Goal: Check status: Check status

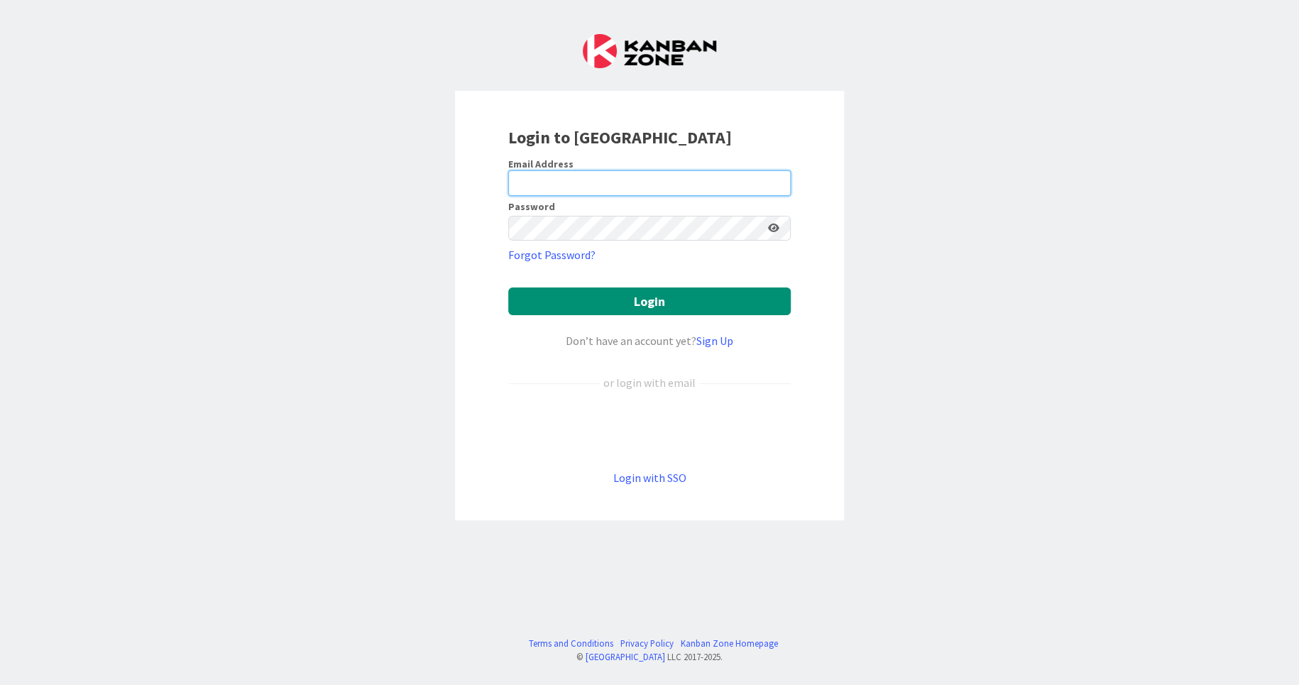
type input "[EMAIL_ADDRESS][DOMAIN_NAME]"
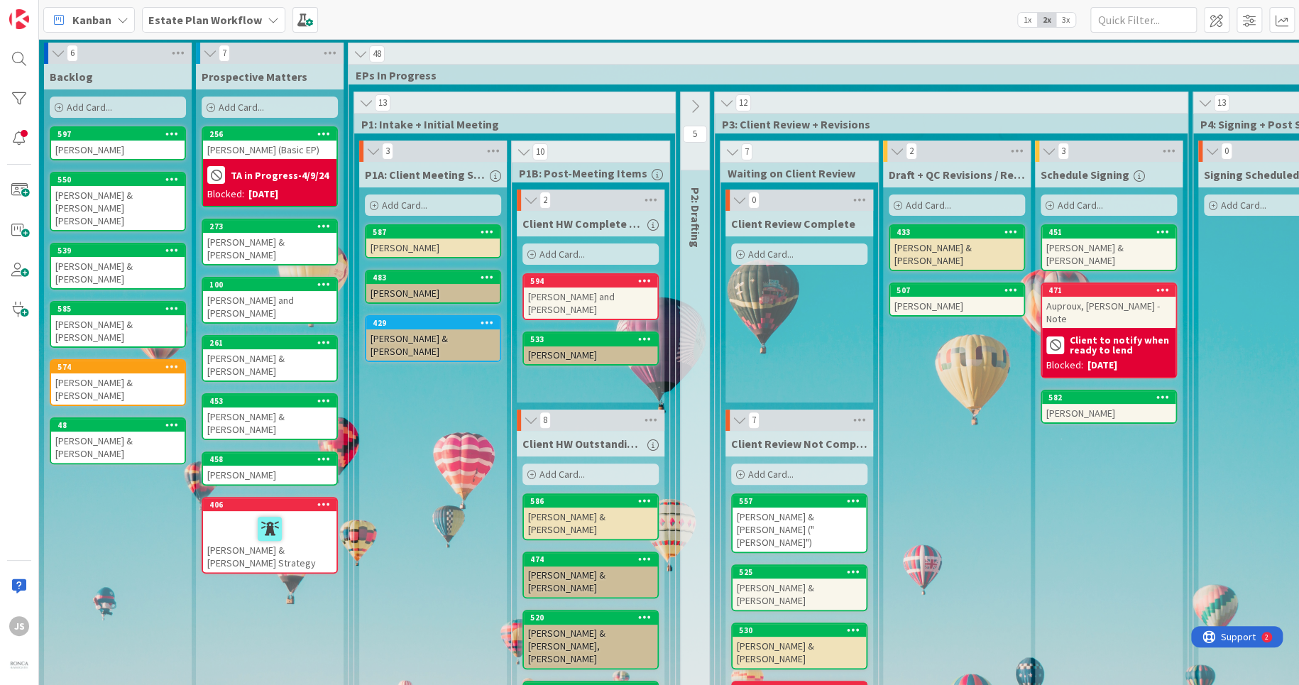
click at [81, 149] on div "[PERSON_NAME]" at bounding box center [117, 150] width 133 height 18
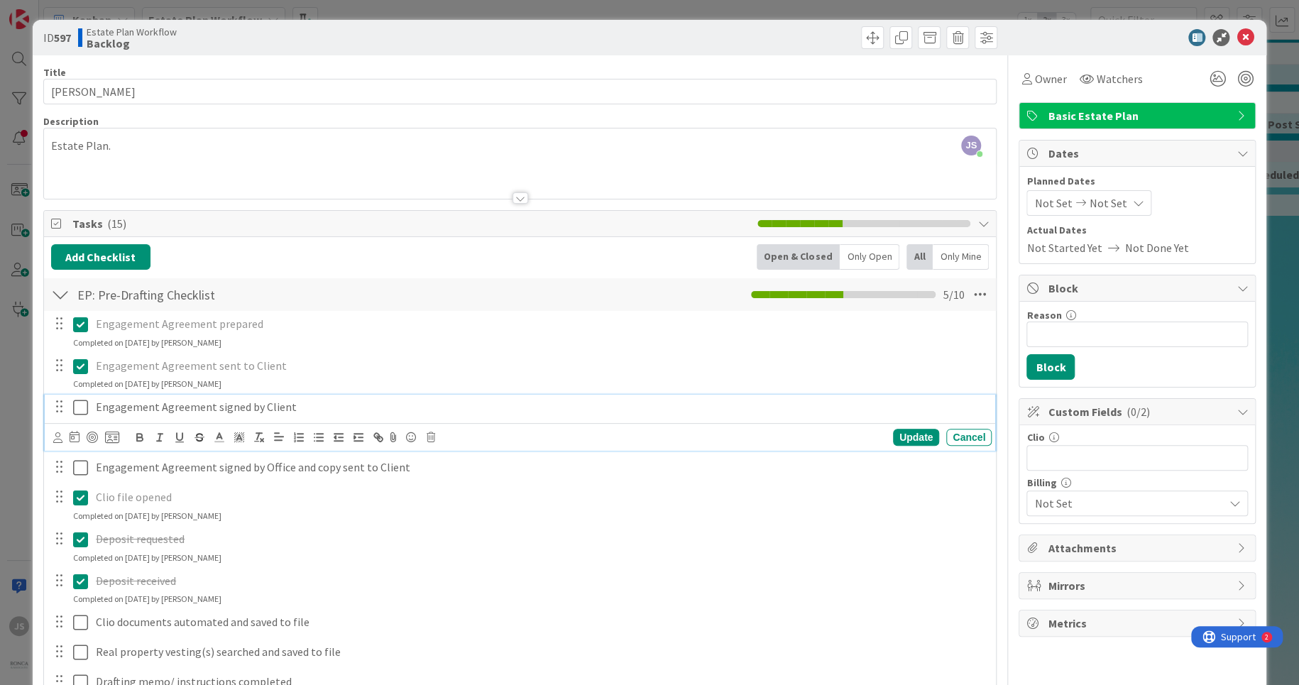
click at [81, 409] on icon at bounding box center [80, 407] width 15 height 17
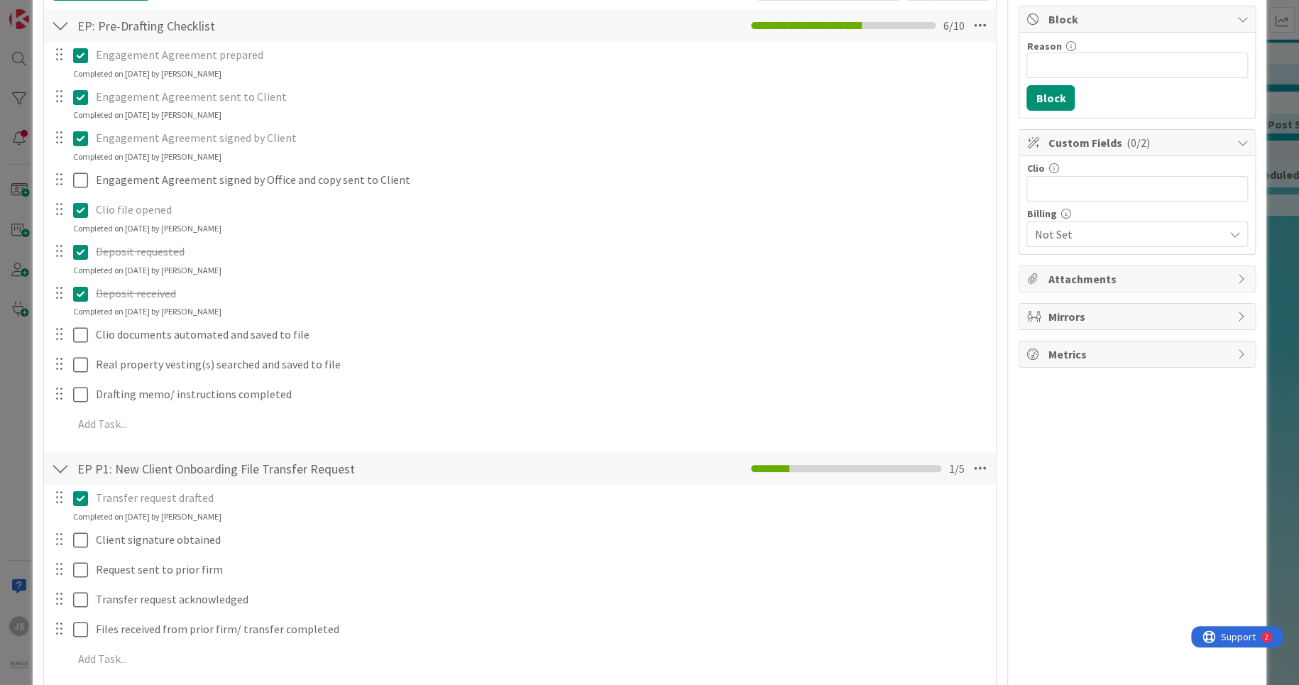
scroll to position [511, 0]
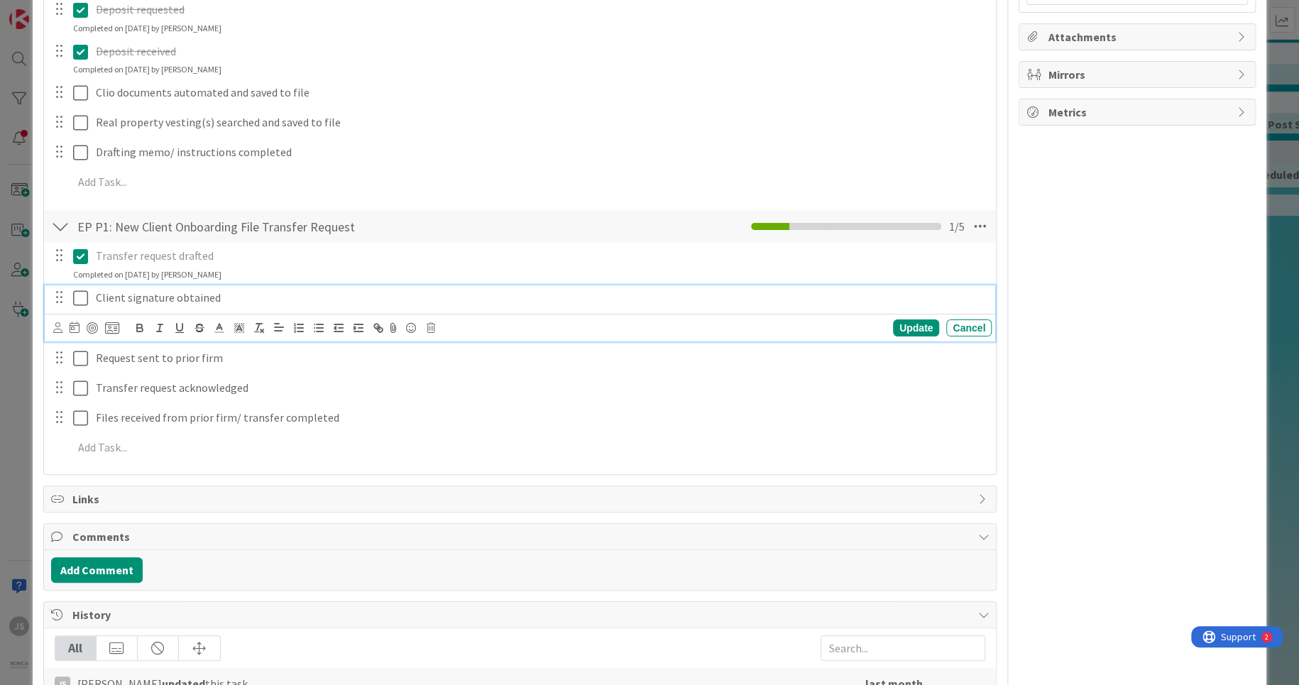
click at [83, 296] on icon at bounding box center [80, 298] width 15 height 17
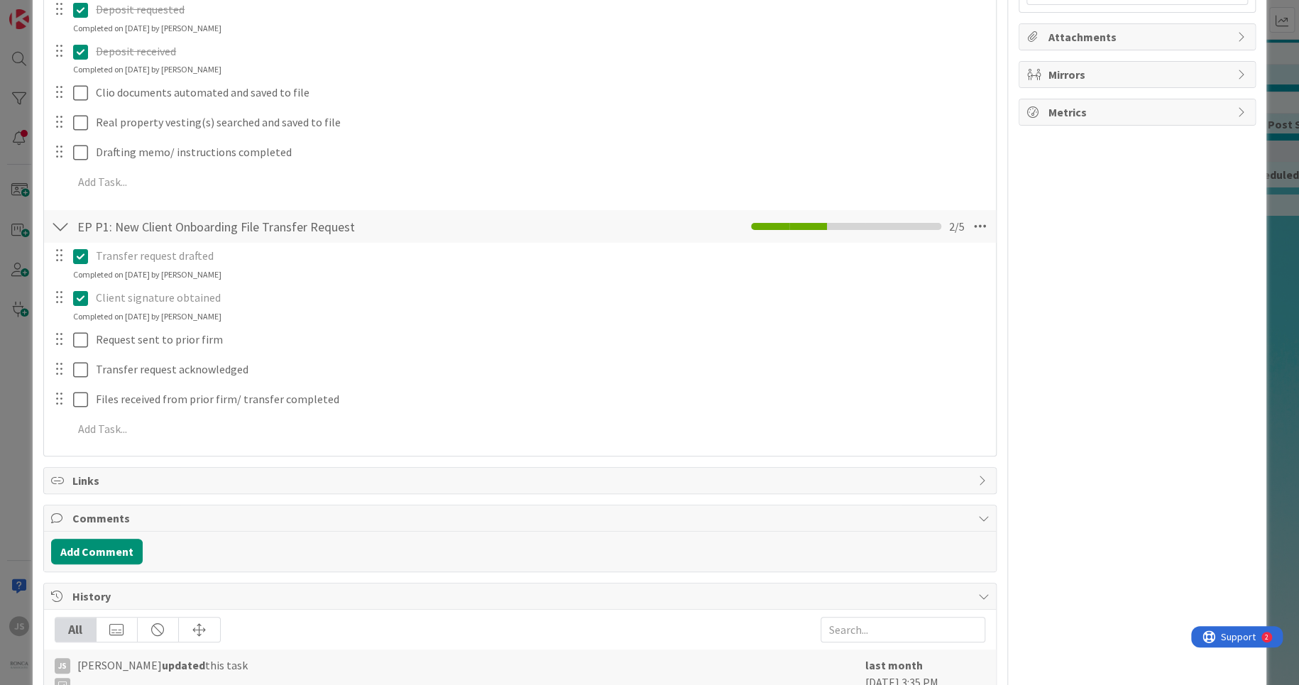
scroll to position [0, 0]
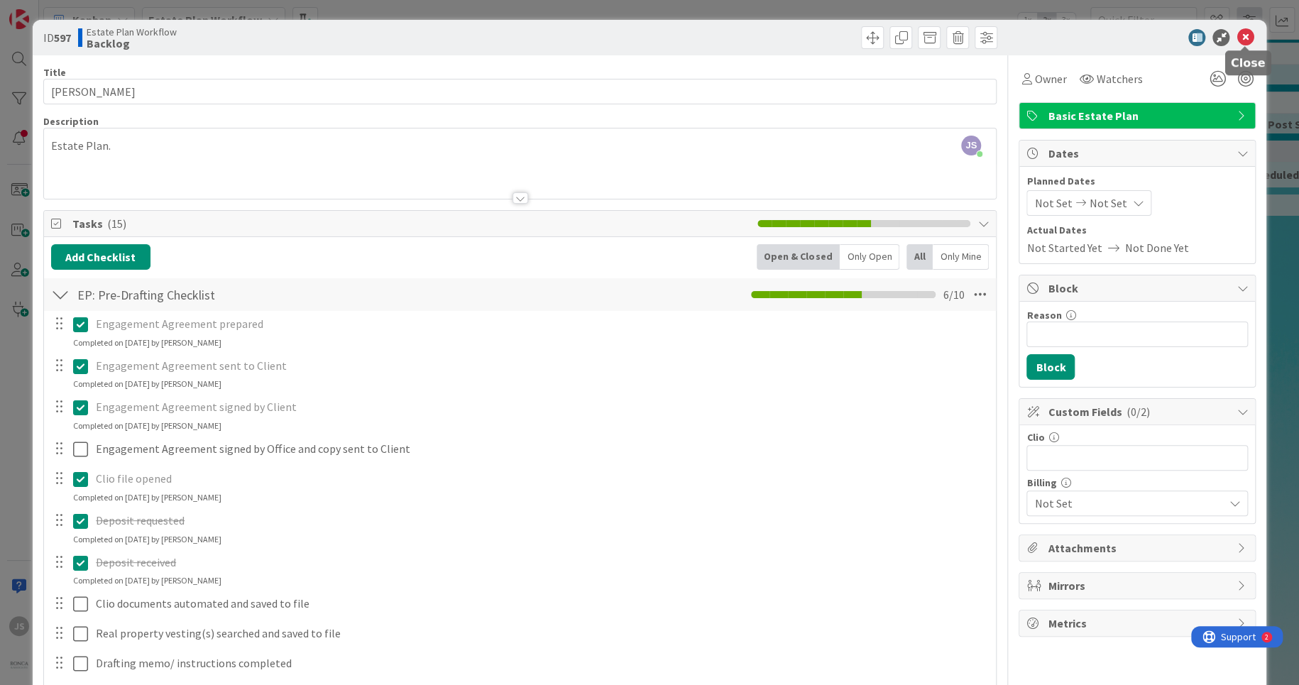
click at [1249, 30] on icon at bounding box center [1244, 37] width 17 height 17
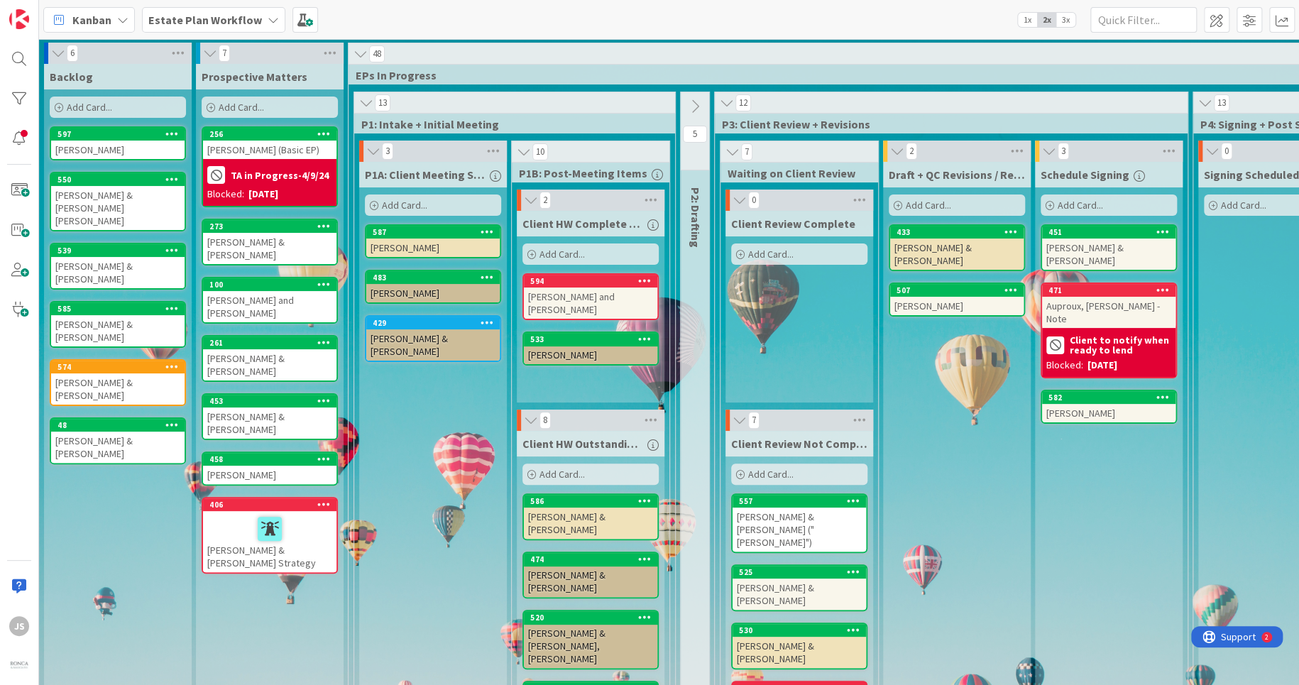
click at [78, 257] on div "[PERSON_NAME] & [PERSON_NAME]" at bounding box center [117, 272] width 133 height 31
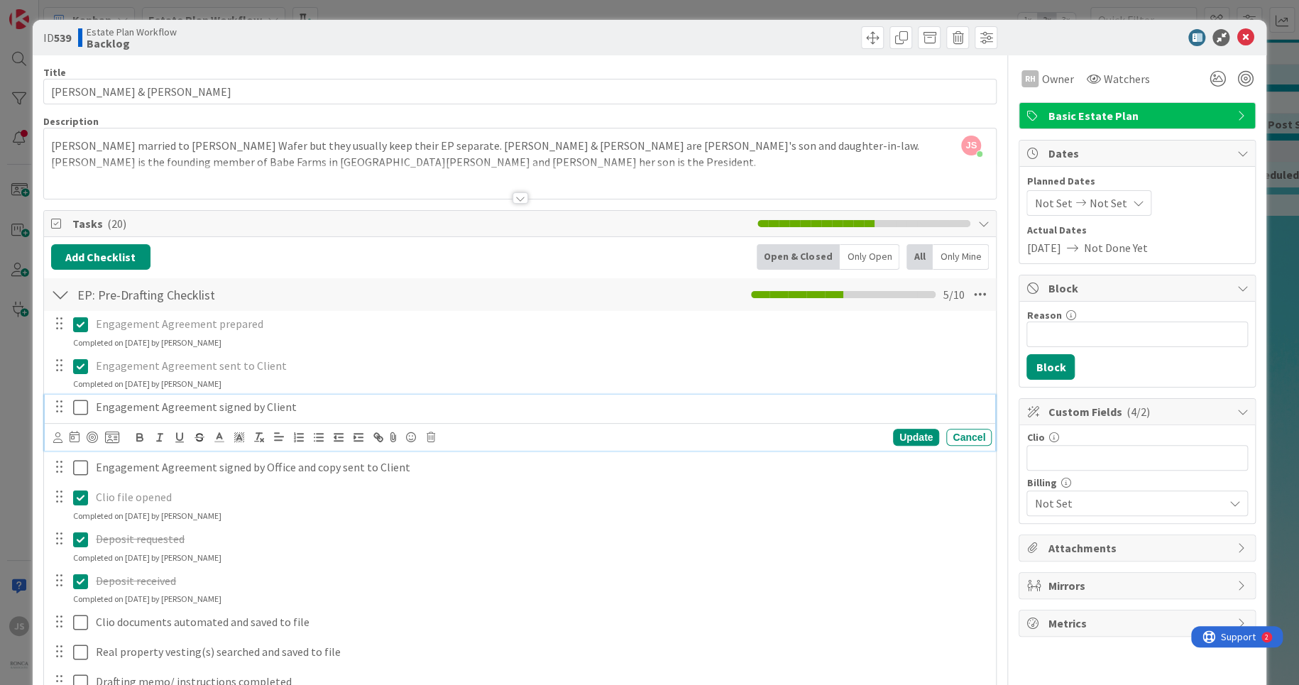
click at [86, 410] on icon at bounding box center [80, 407] width 15 height 17
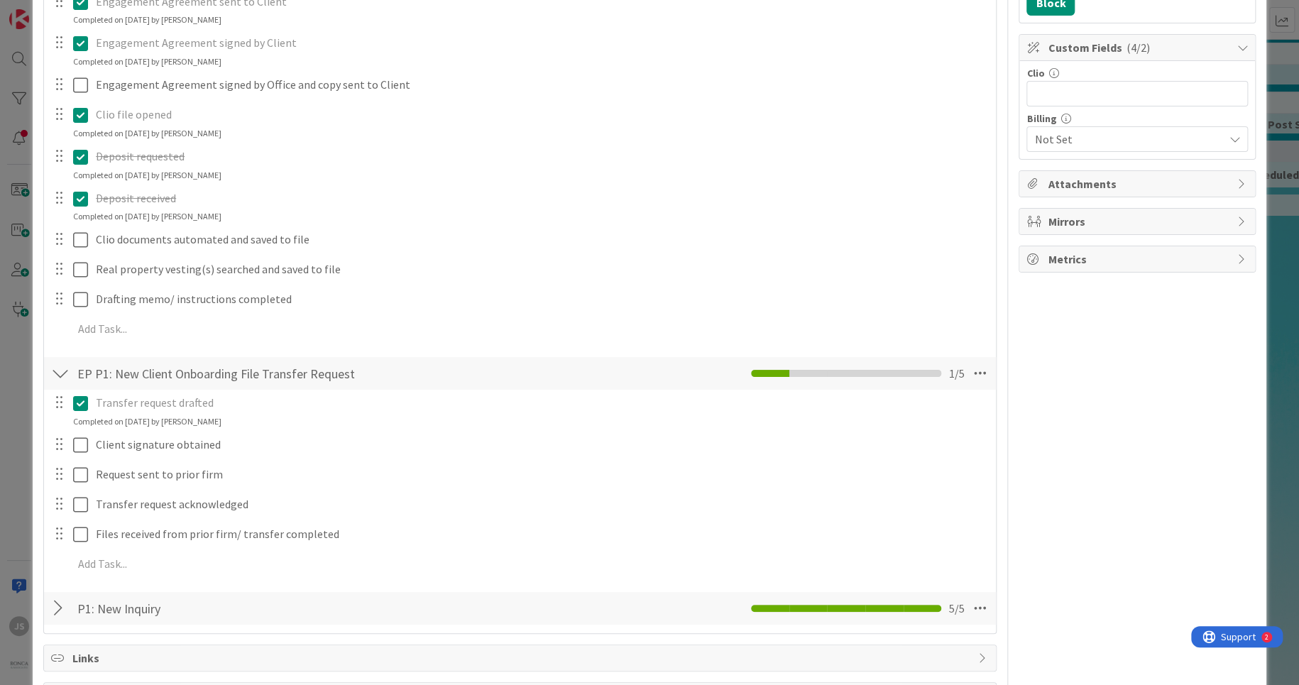
scroll to position [511, 0]
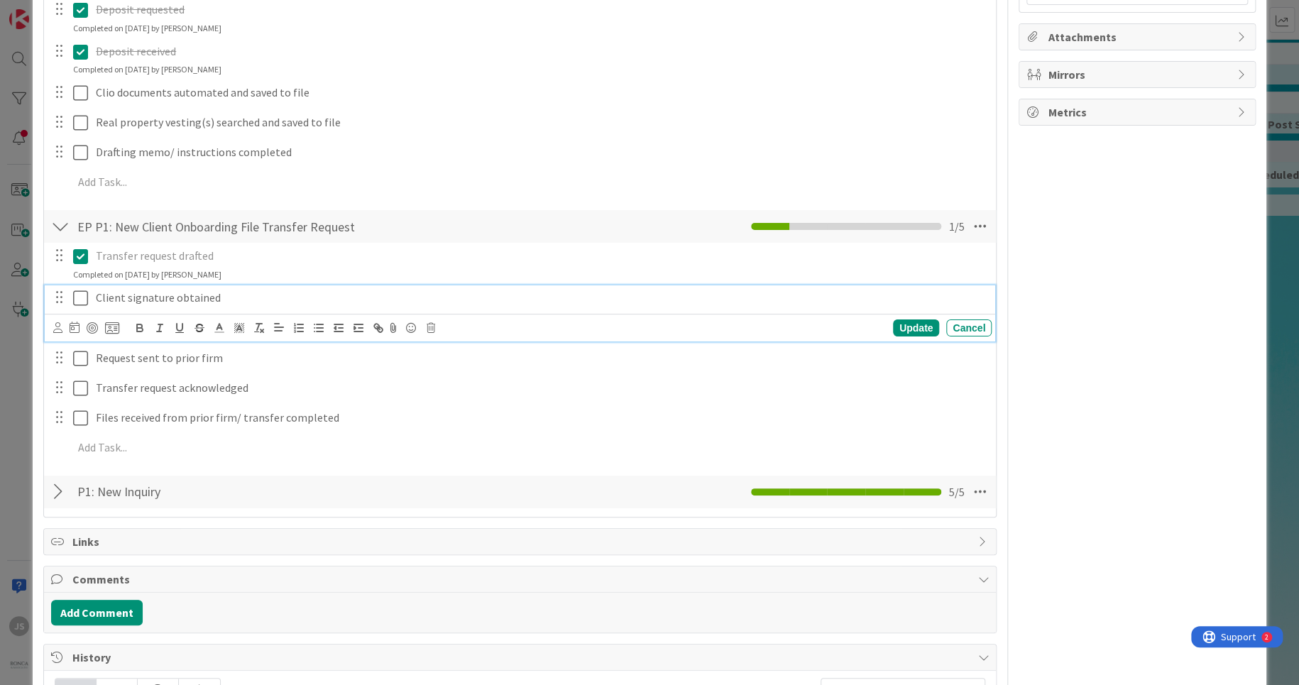
click at [84, 295] on icon at bounding box center [80, 298] width 15 height 17
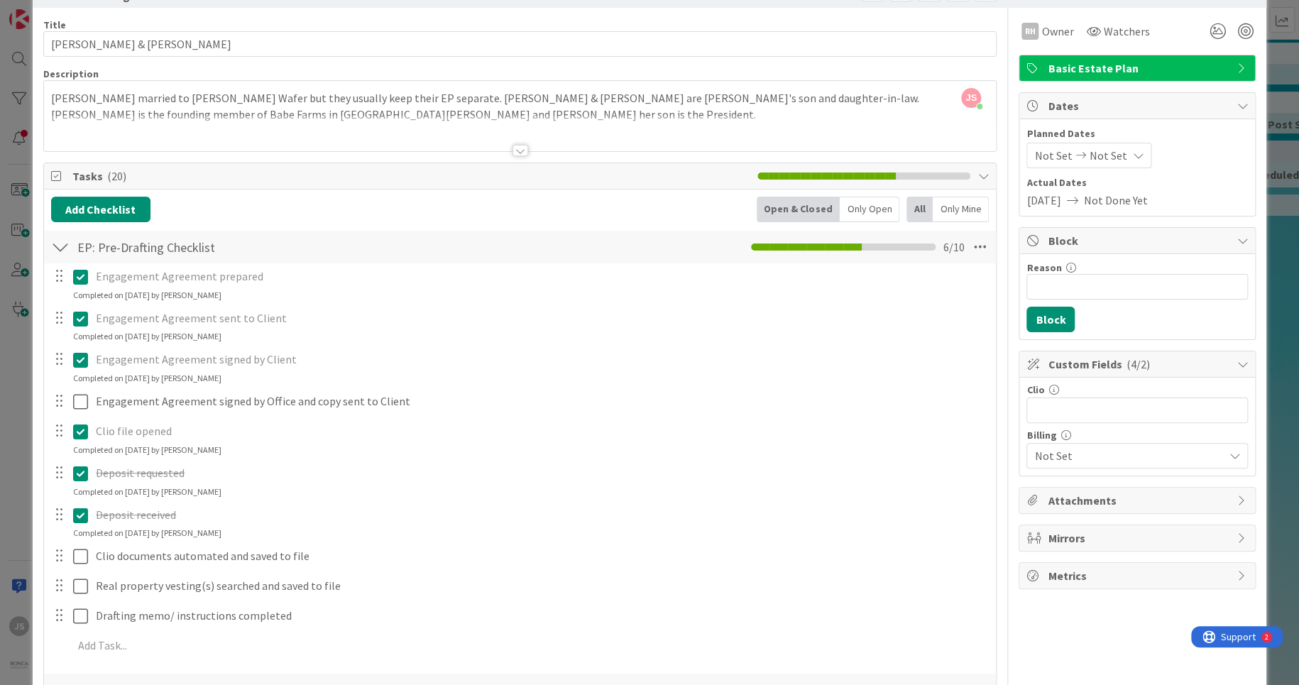
scroll to position [0, 0]
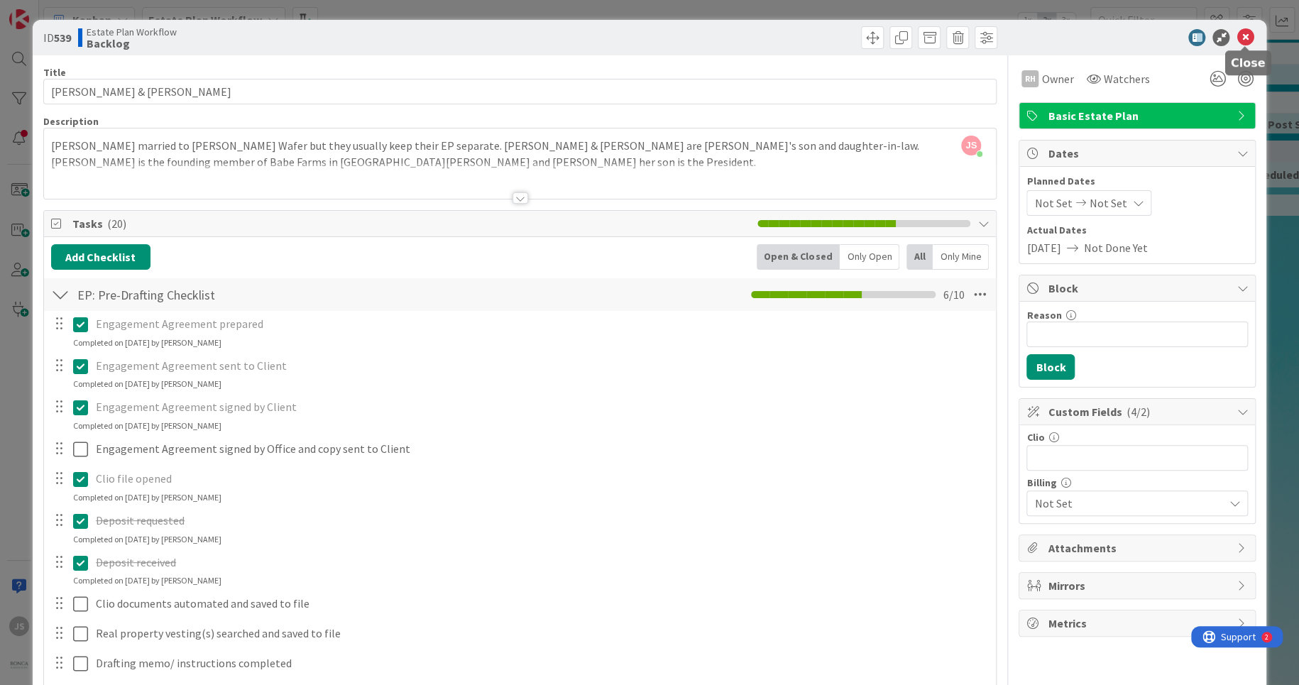
click at [1248, 31] on icon at bounding box center [1244, 37] width 17 height 17
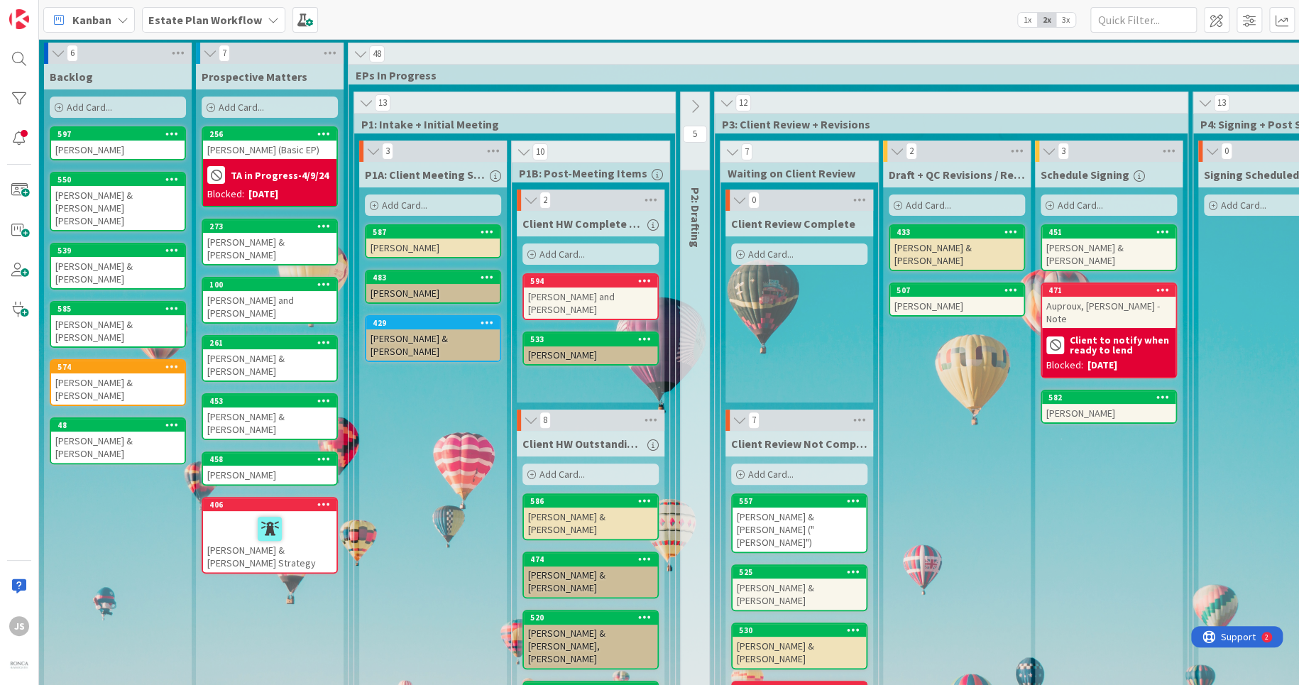
click at [75, 315] on div "[PERSON_NAME] & [PERSON_NAME]" at bounding box center [117, 330] width 133 height 31
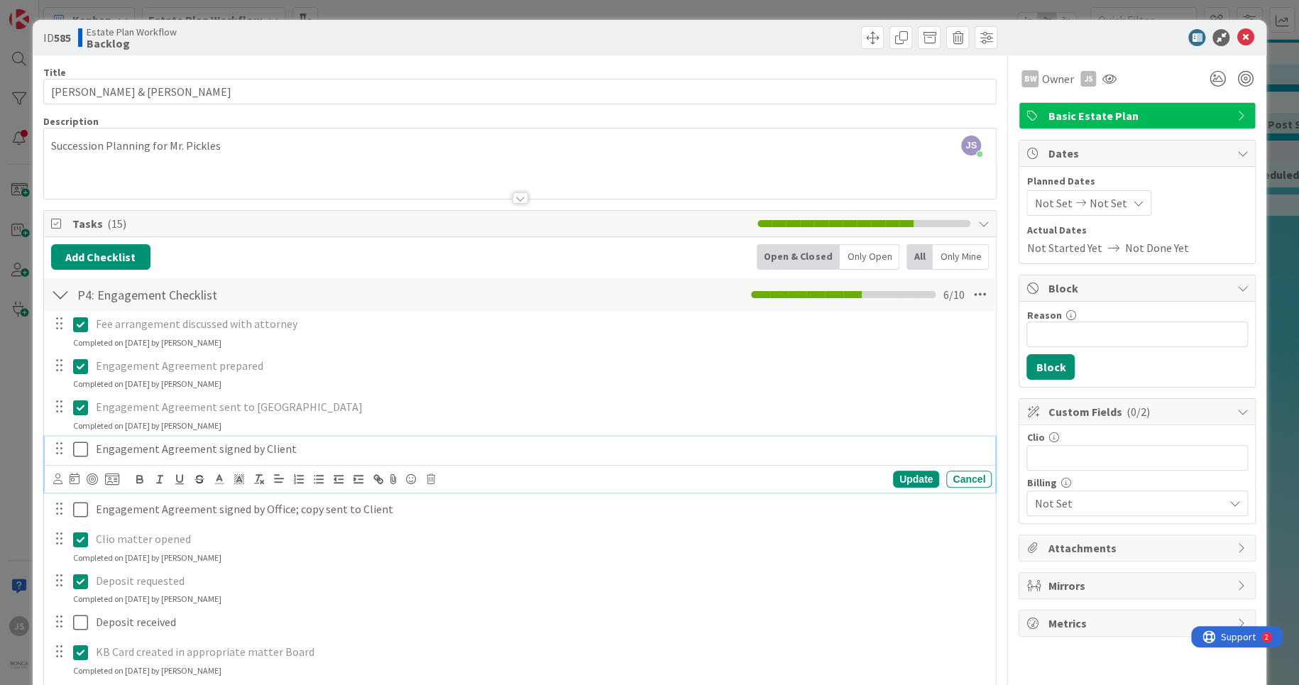
click at [81, 454] on icon at bounding box center [80, 449] width 15 height 17
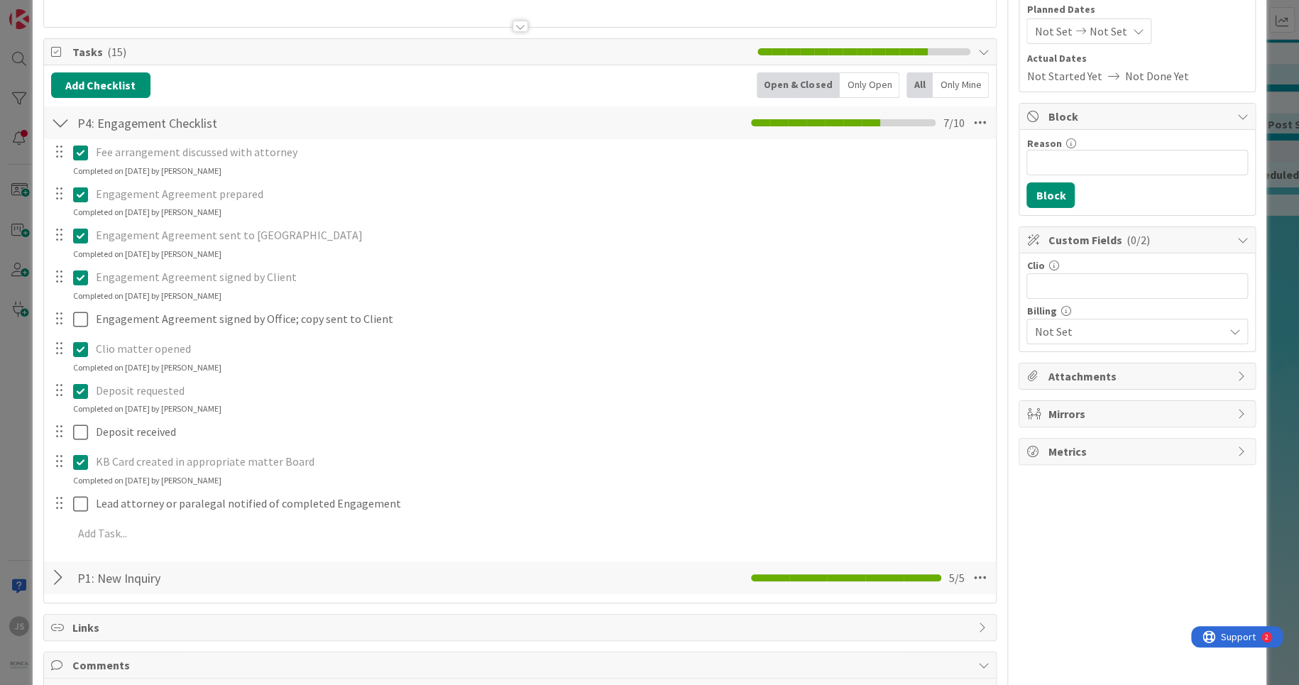
scroll to position [255, 0]
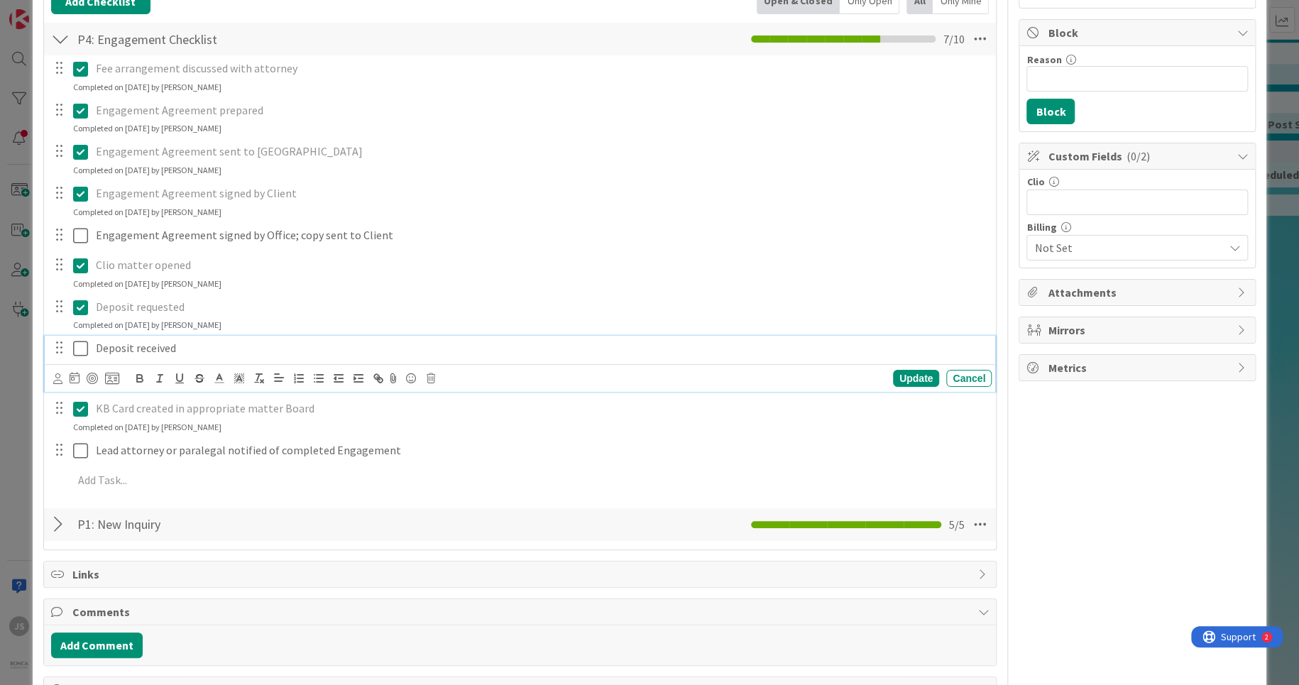
click at [80, 348] on icon at bounding box center [80, 348] width 15 height 17
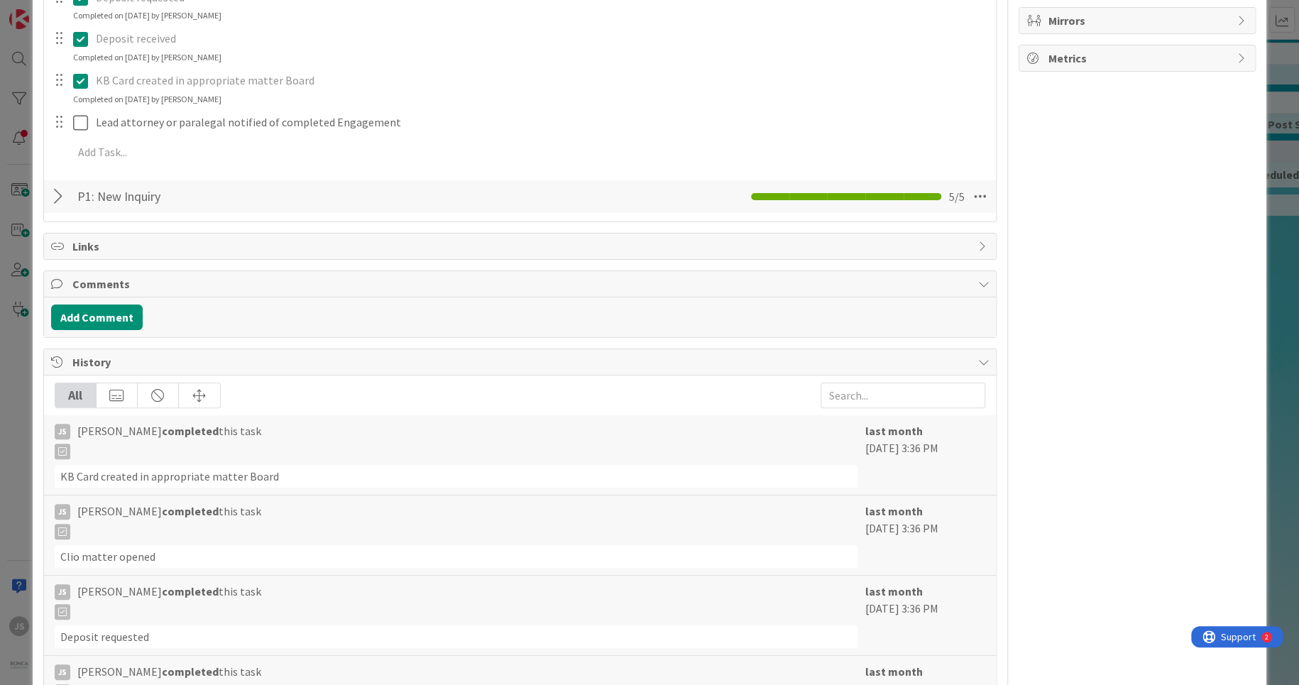
scroll to position [596, 0]
